Goal: Understand process/instructions

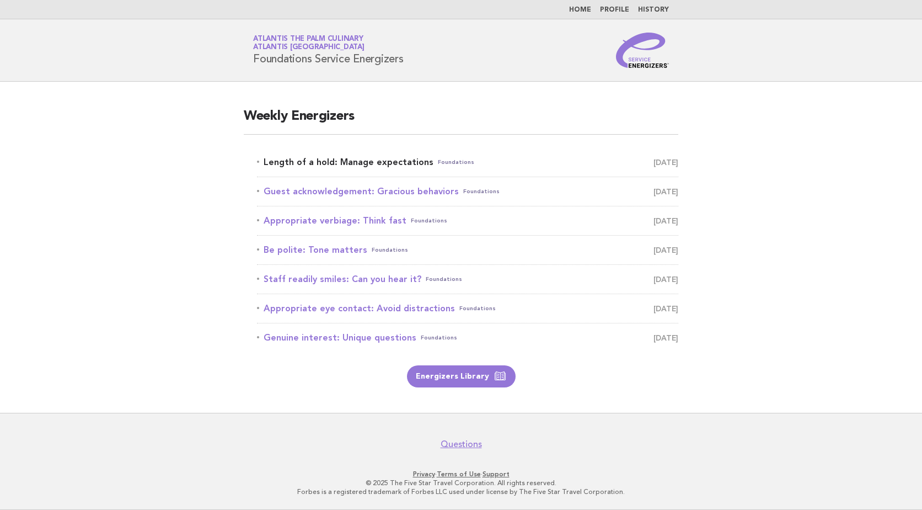
click at [384, 158] on link "Length of a hold: Manage expectations Foundations [DATE]" at bounding box center [467, 161] width 421 height 15
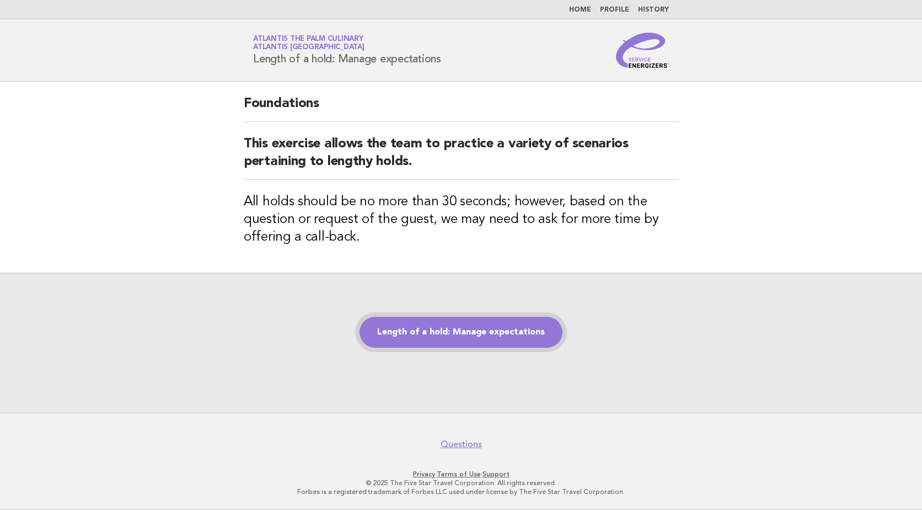
click at [524, 331] on link "Length of a hold: Manage expectations" at bounding box center [461, 332] width 203 height 31
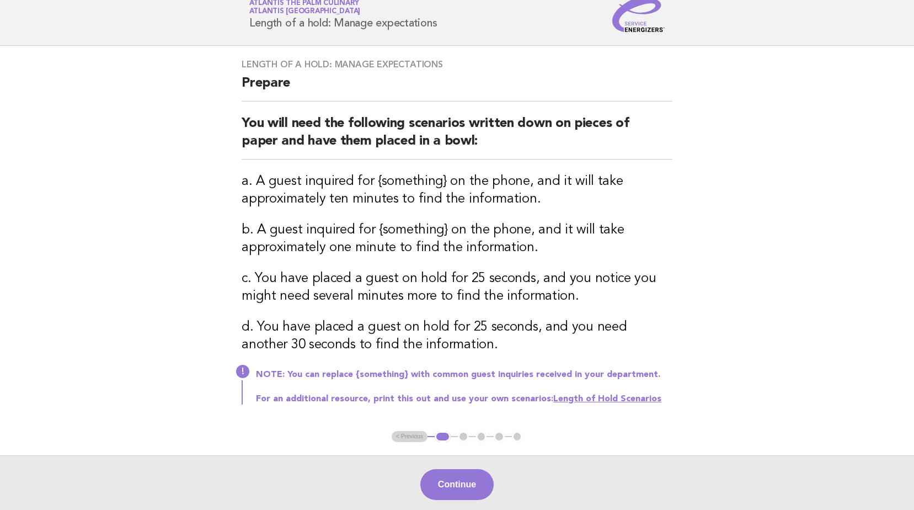
scroll to position [55, 0]
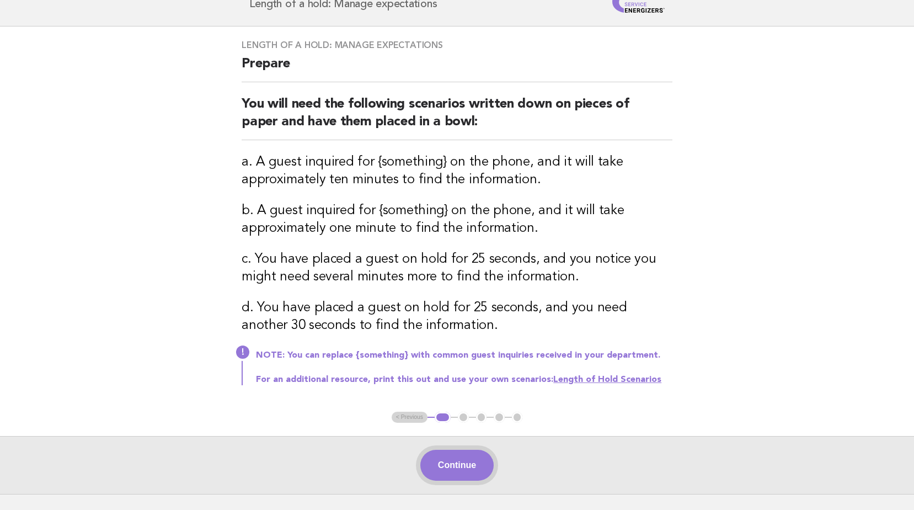
click at [472, 457] on button "Continue" at bounding box center [456, 464] width 73 height 31
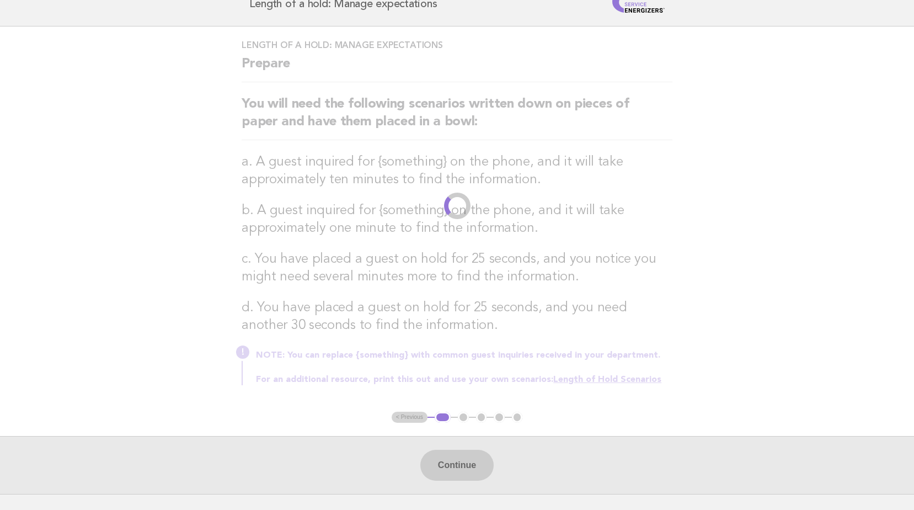
scroll to position [0, 0]
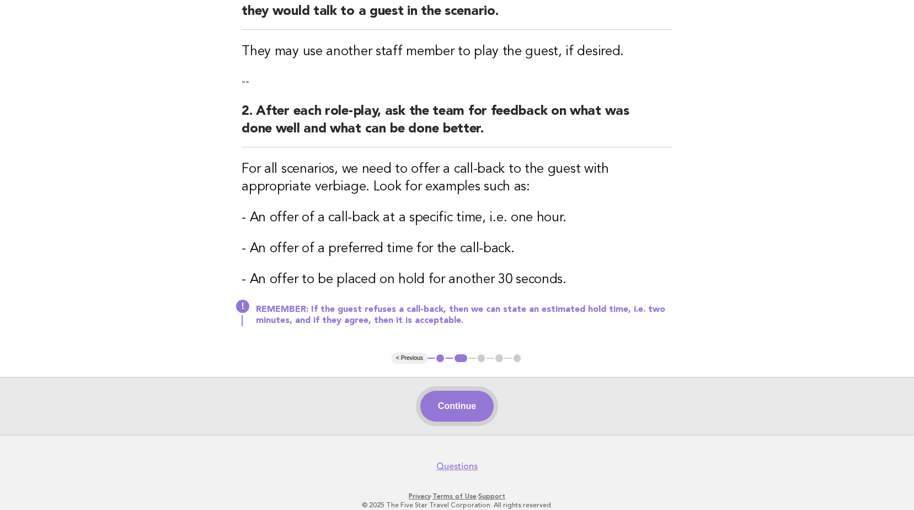
click at [474, 403] on button "Continue" at bounding box center [456, 405] width 73 height 31
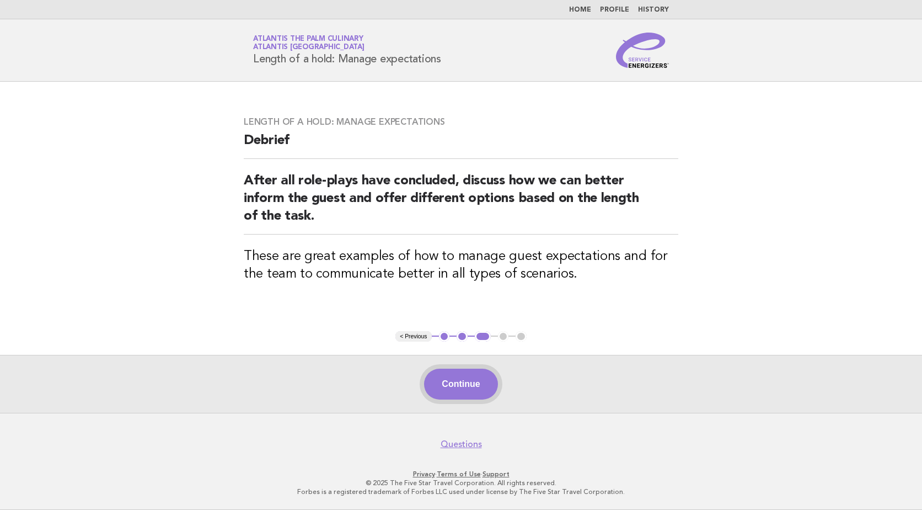
click at [459, 386] on button "Continue" at bounding box center [460, 383] width 73 height 31
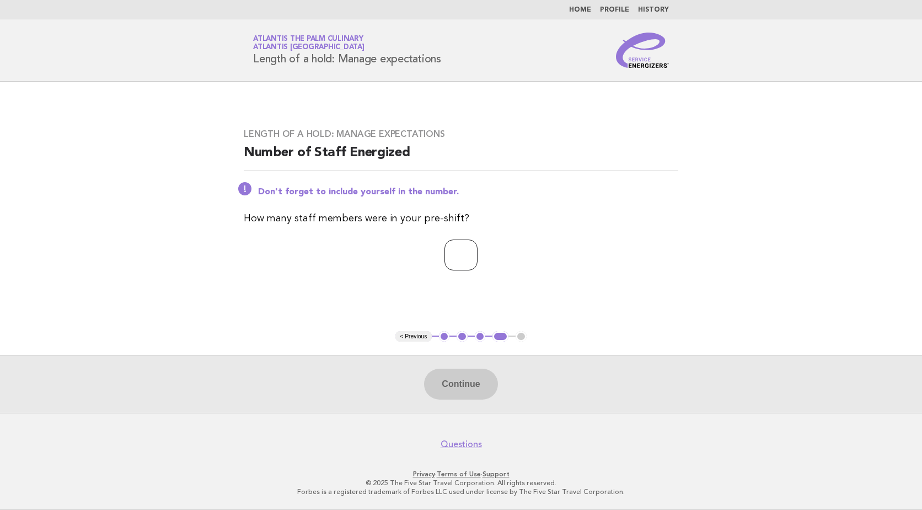
click at [456, 251] on input "number" at bounding box center [461, 254] width 33 height 31
type input "**"
click at [464, 384] on button "Continue" at bounding box center [460, 383] width 73 height 31
